Goal: Task Accomplishment & Management: Complete application form

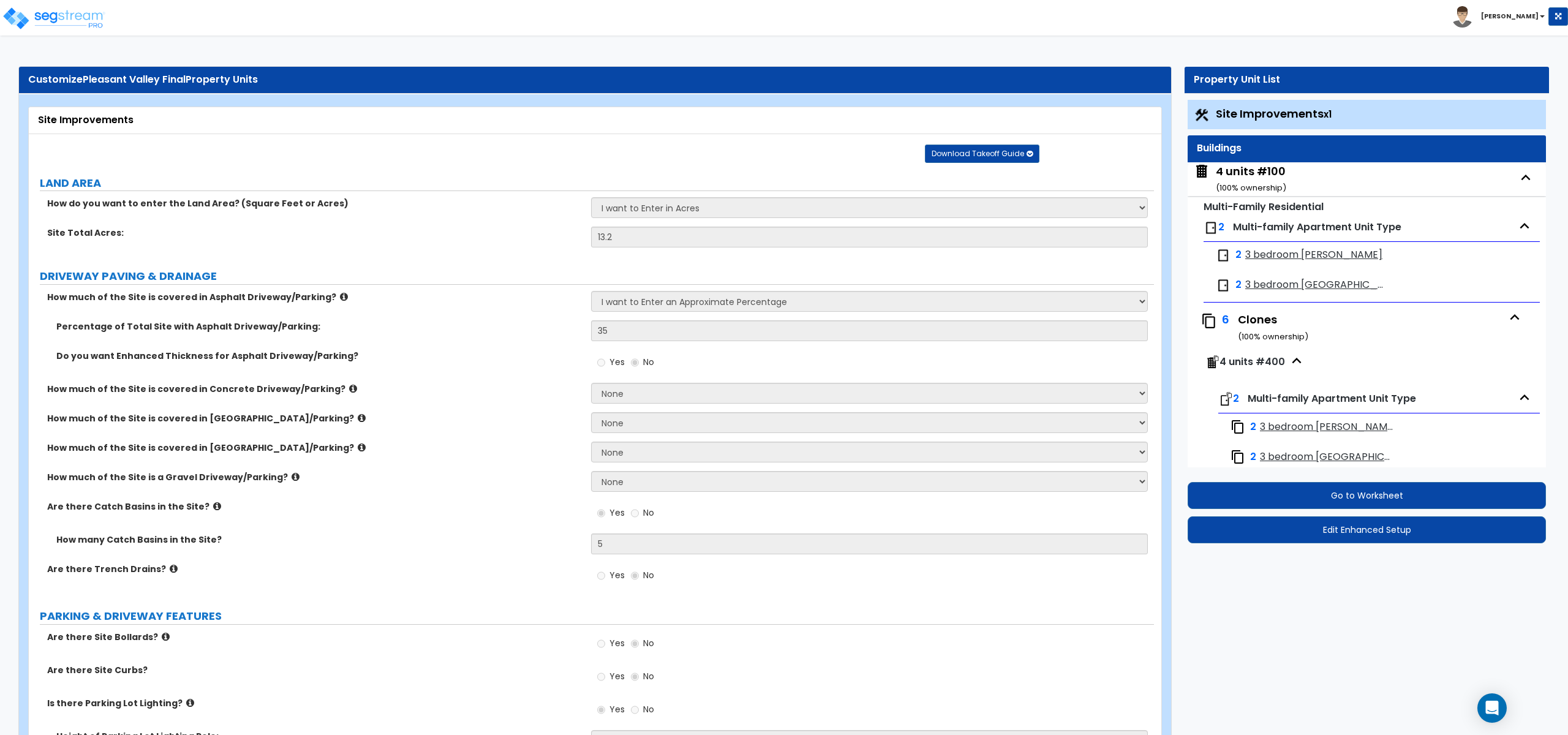
select select "1"
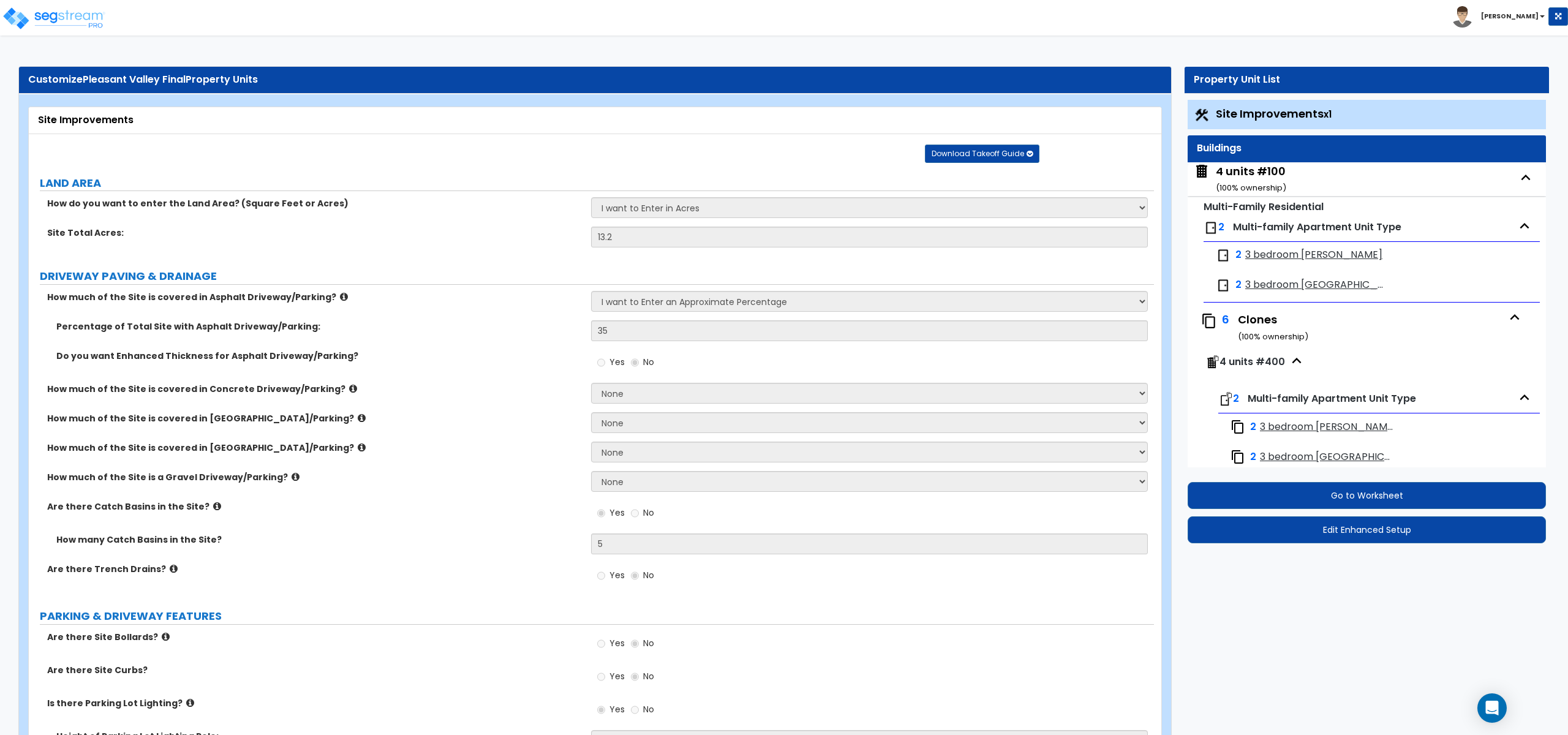
select select "1"
select select "4"
select select "2"
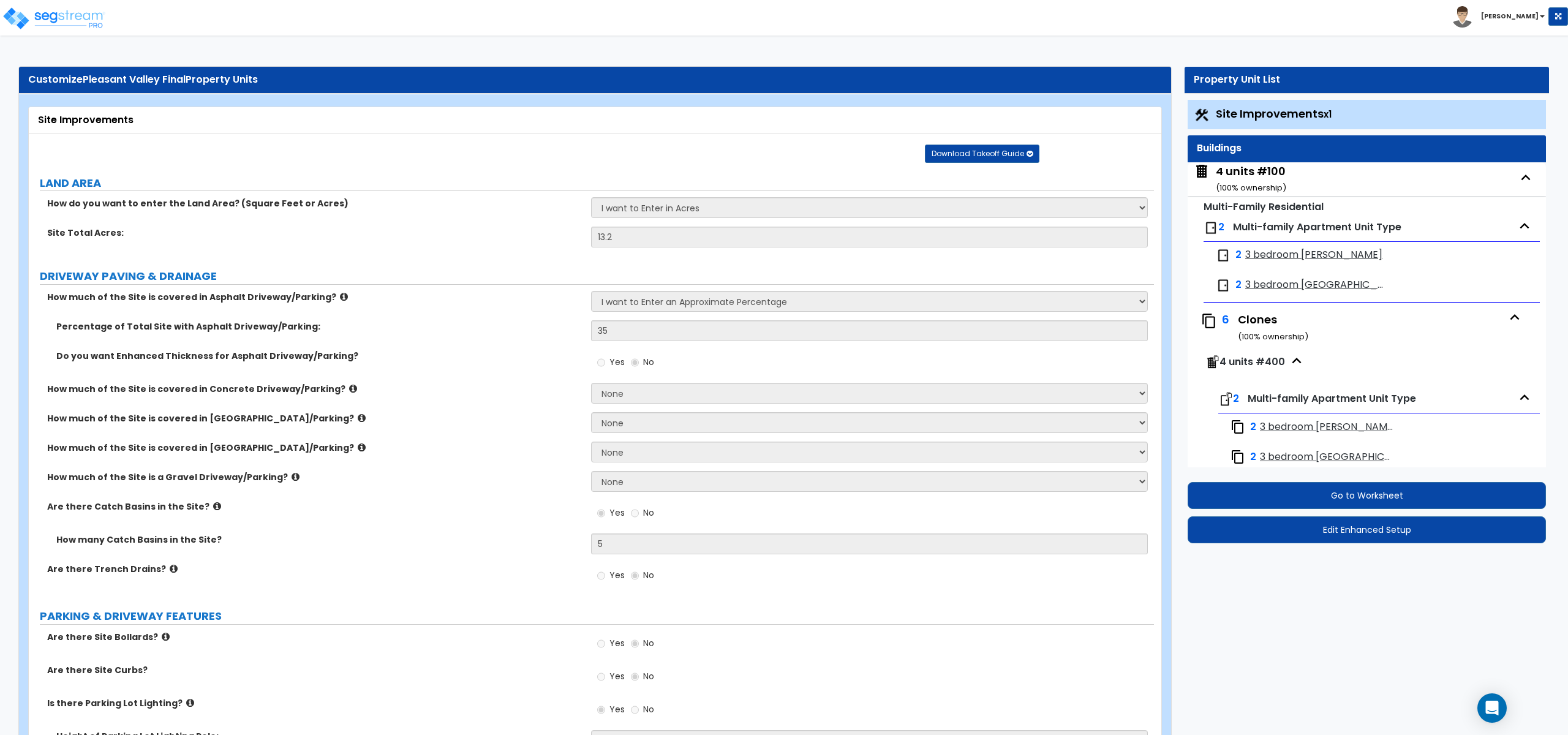
select select "4"
select select "2"
select select "3"
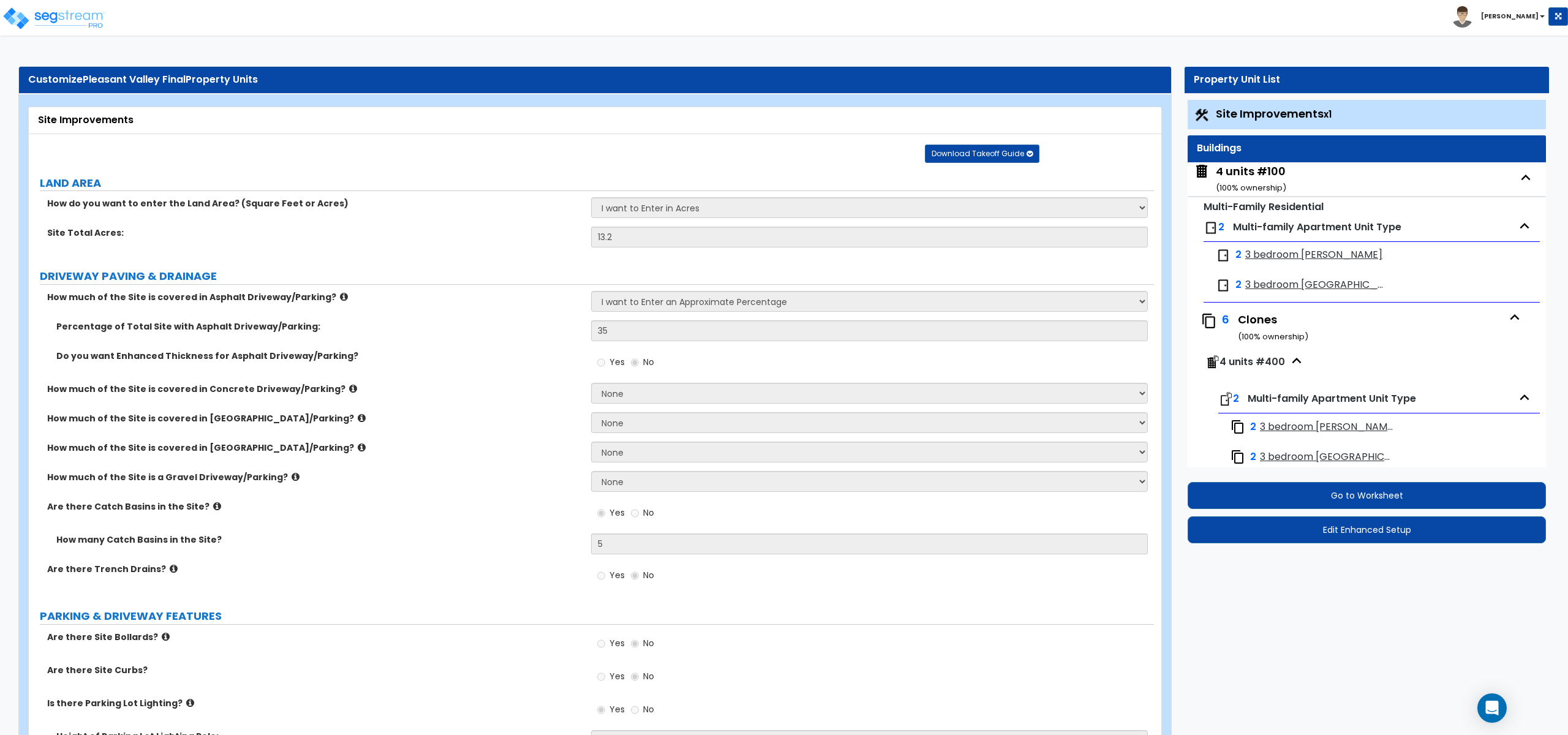
select select "2"
select select "1"
select select "2"
select select "1"
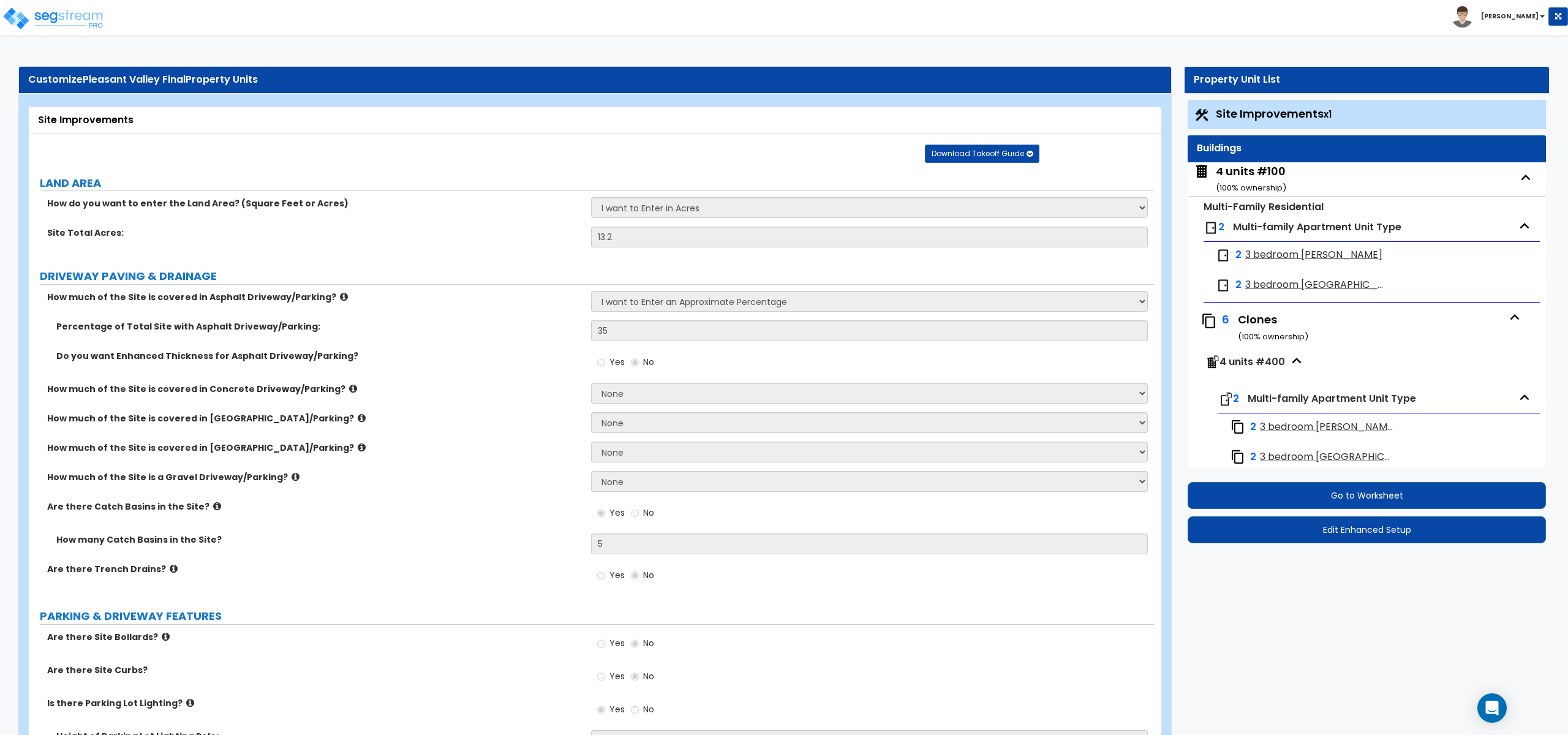
select select "1"
select select "2"
select select "1"
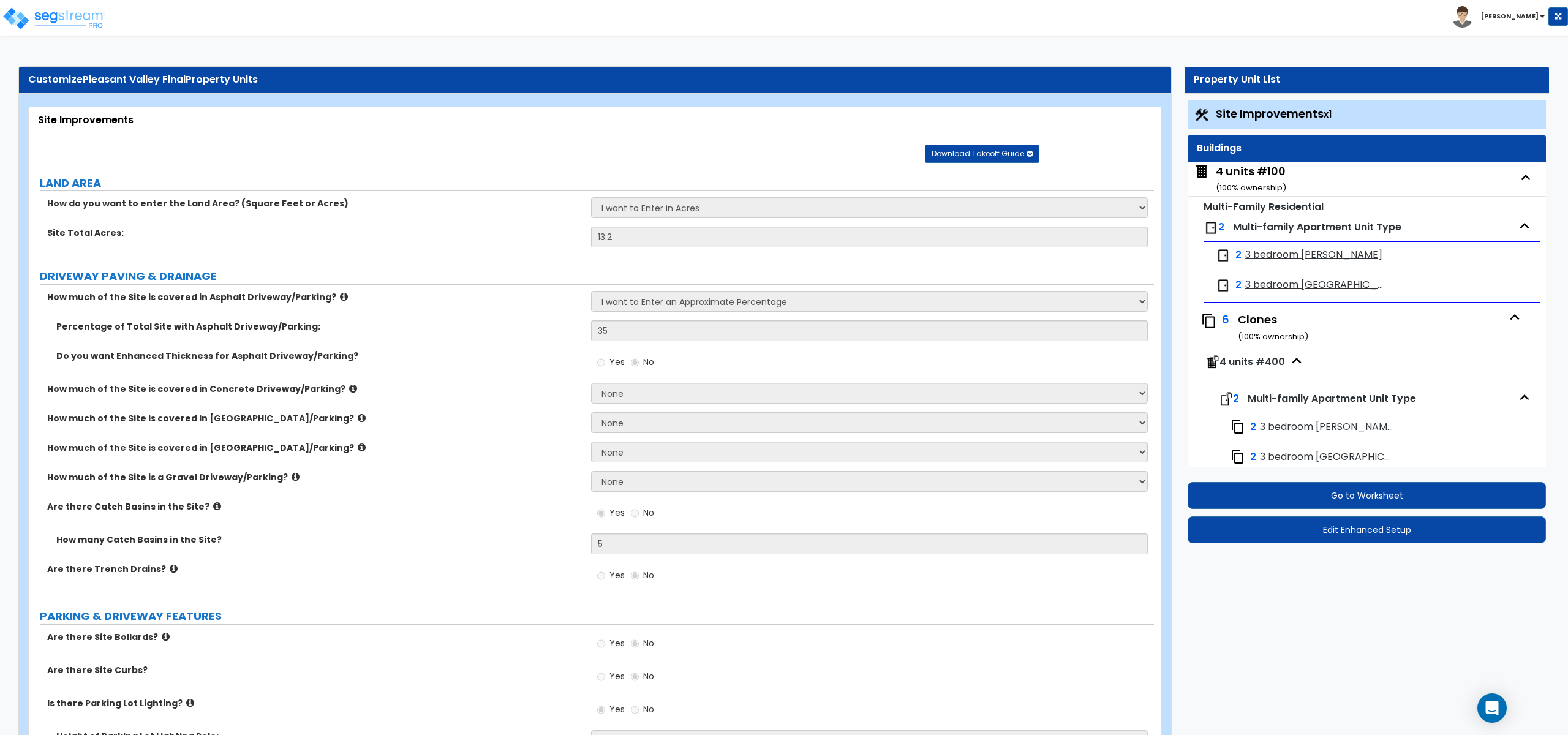
select select "3"
select select "1"
select select "2"
